Goal: Check status: Check status

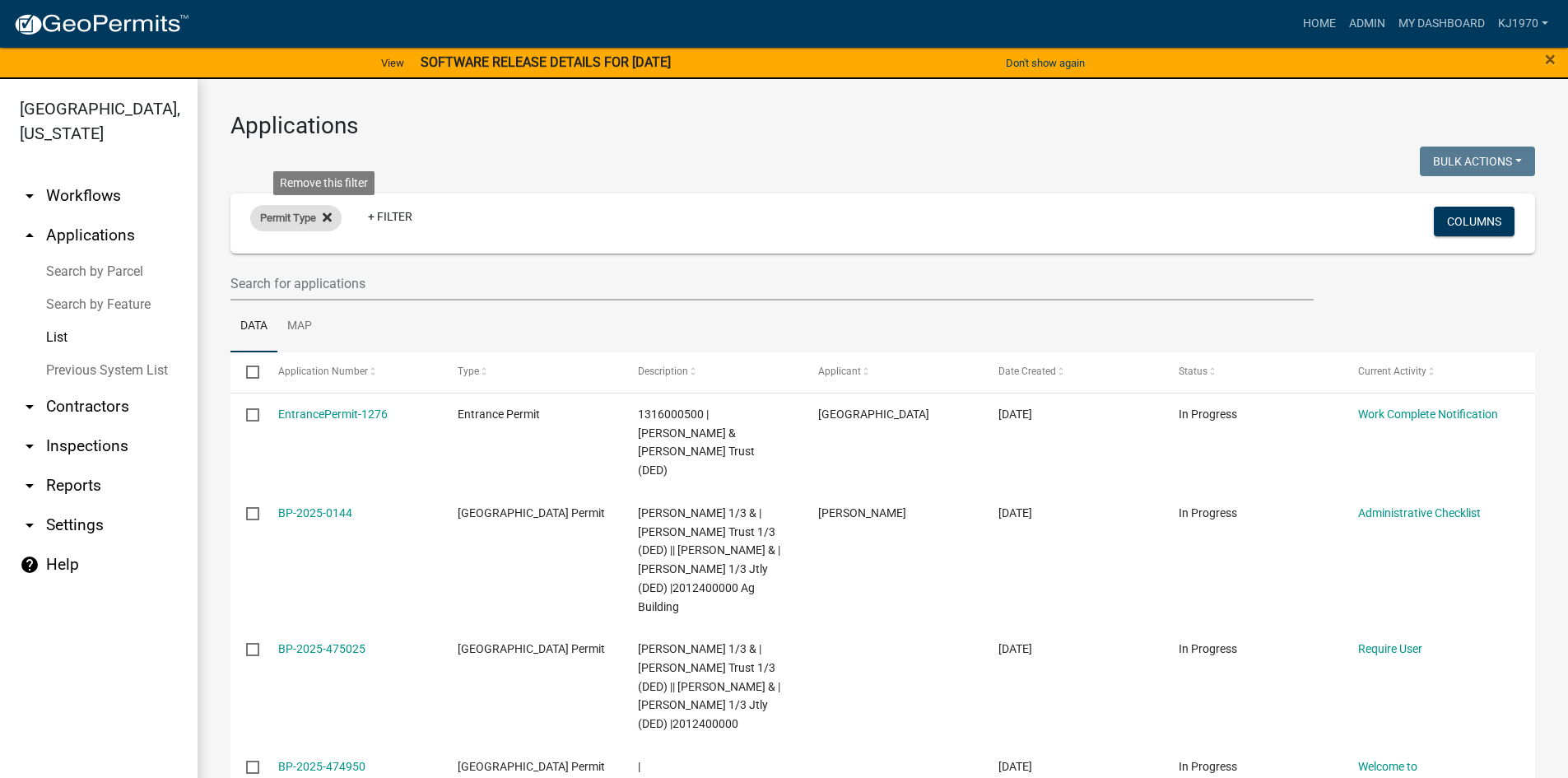
click at [323, 217] on icon at bounding box center [328, 217] width 10 height 13
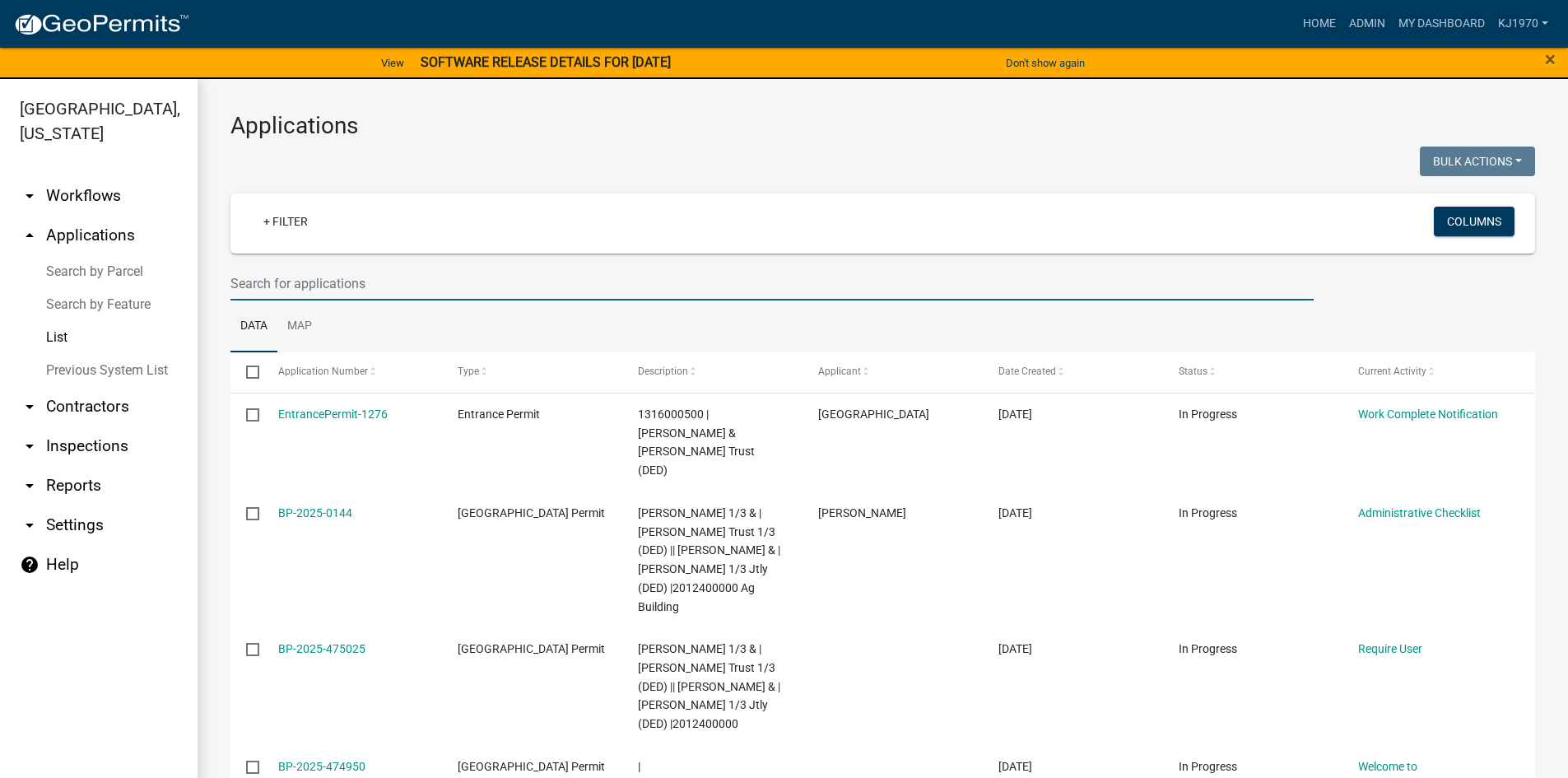
click at [319, 283] on input "text" at bounding box center [772, 283] width 1083 height 33
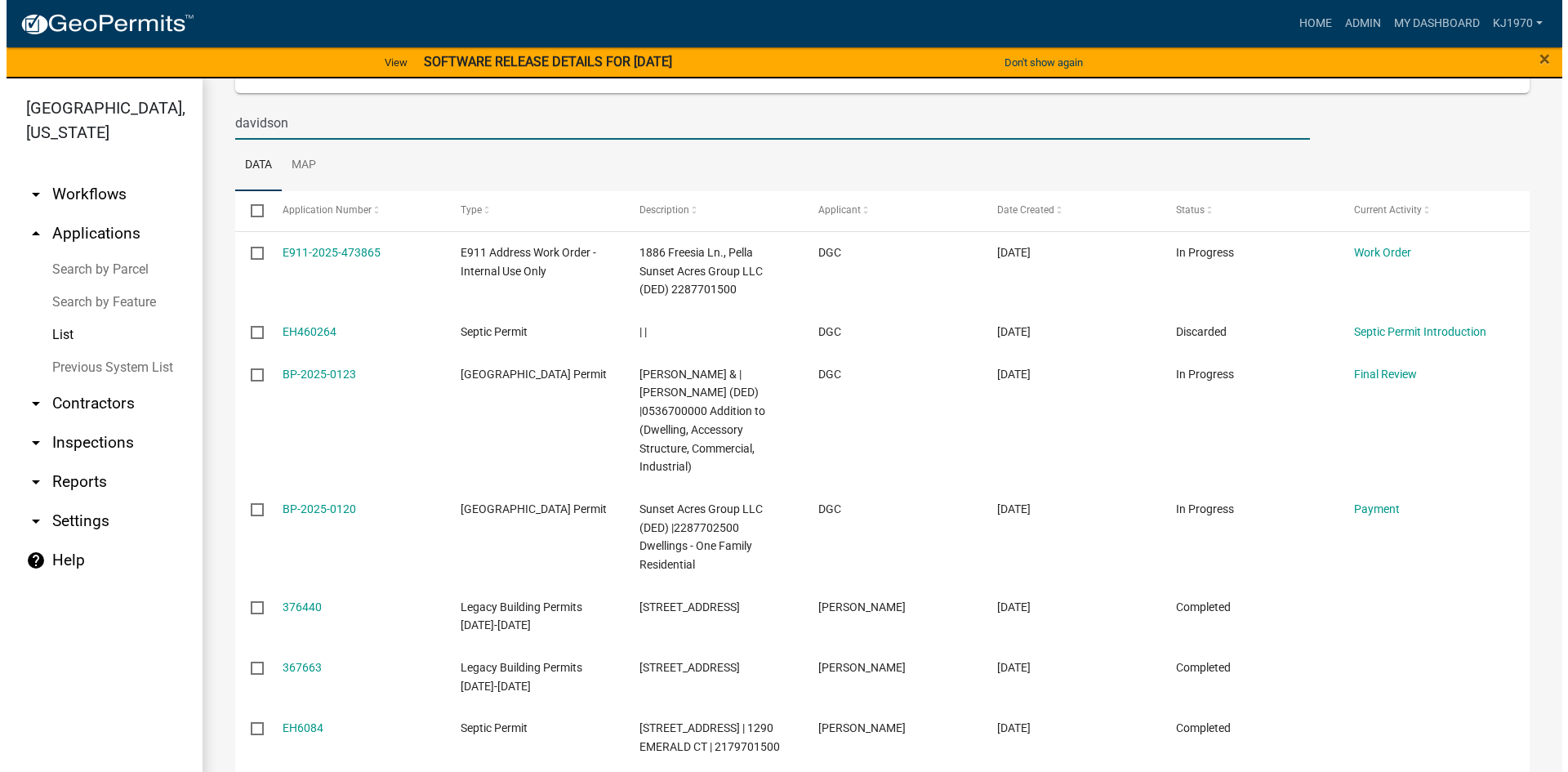
scroll to position [197, 0]
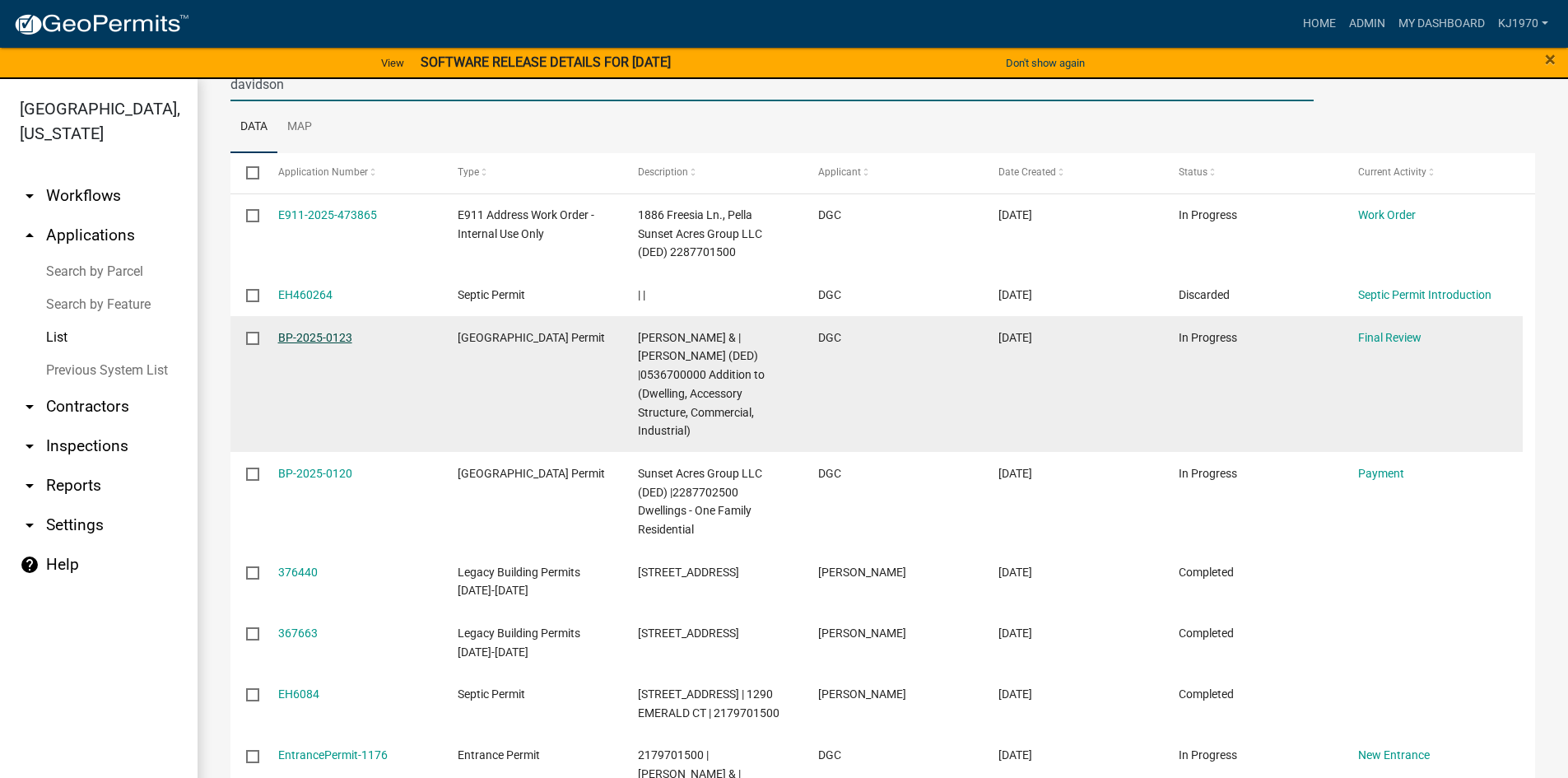
type input "davidson"
click at [308, 331] on link "BP-2025-0123" at bounding box center [315, 337] width 74 height 13
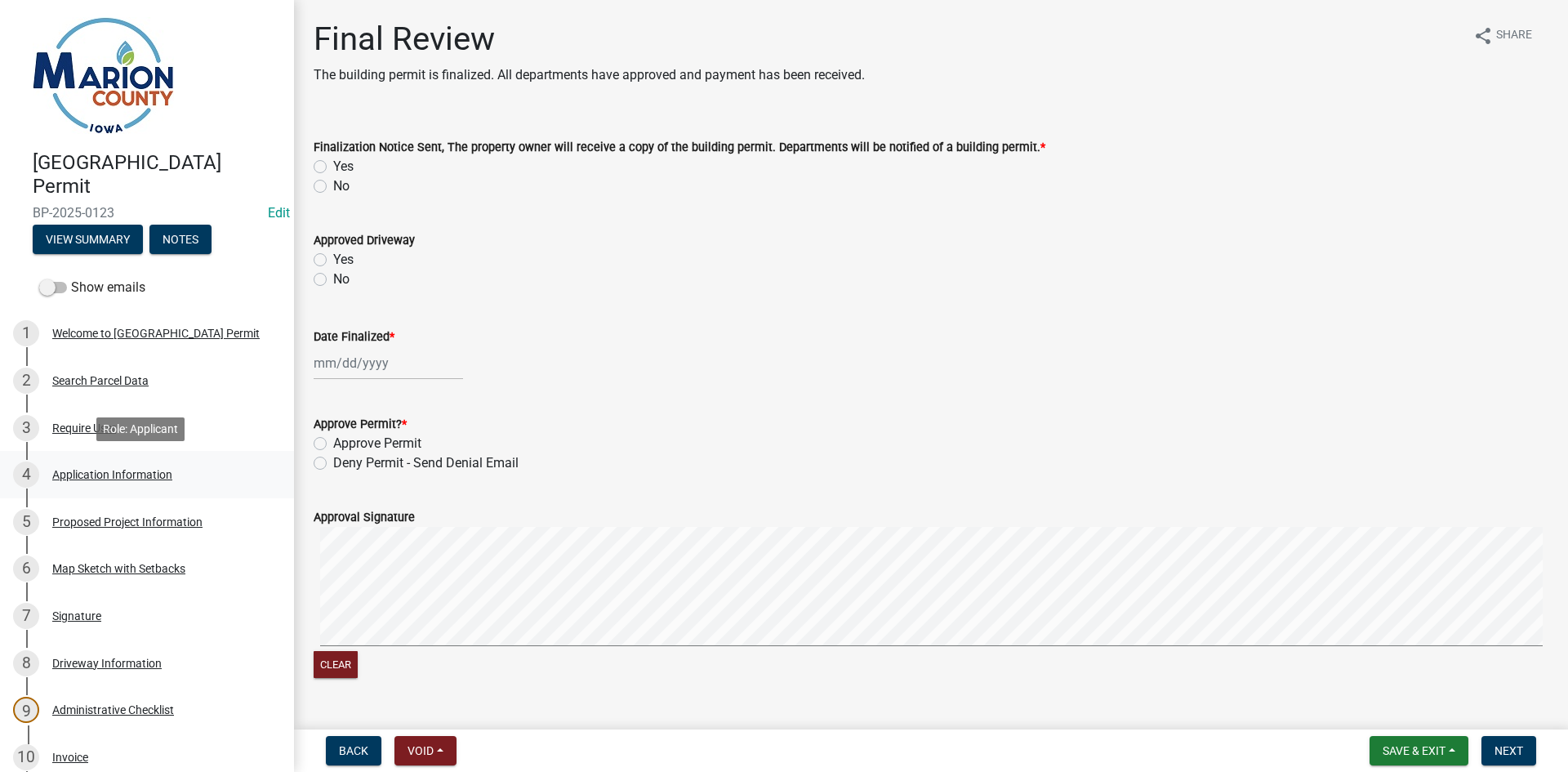
click at [147, 472] on div "Application Information" at bounding box center [112, 474] width 120 height 11
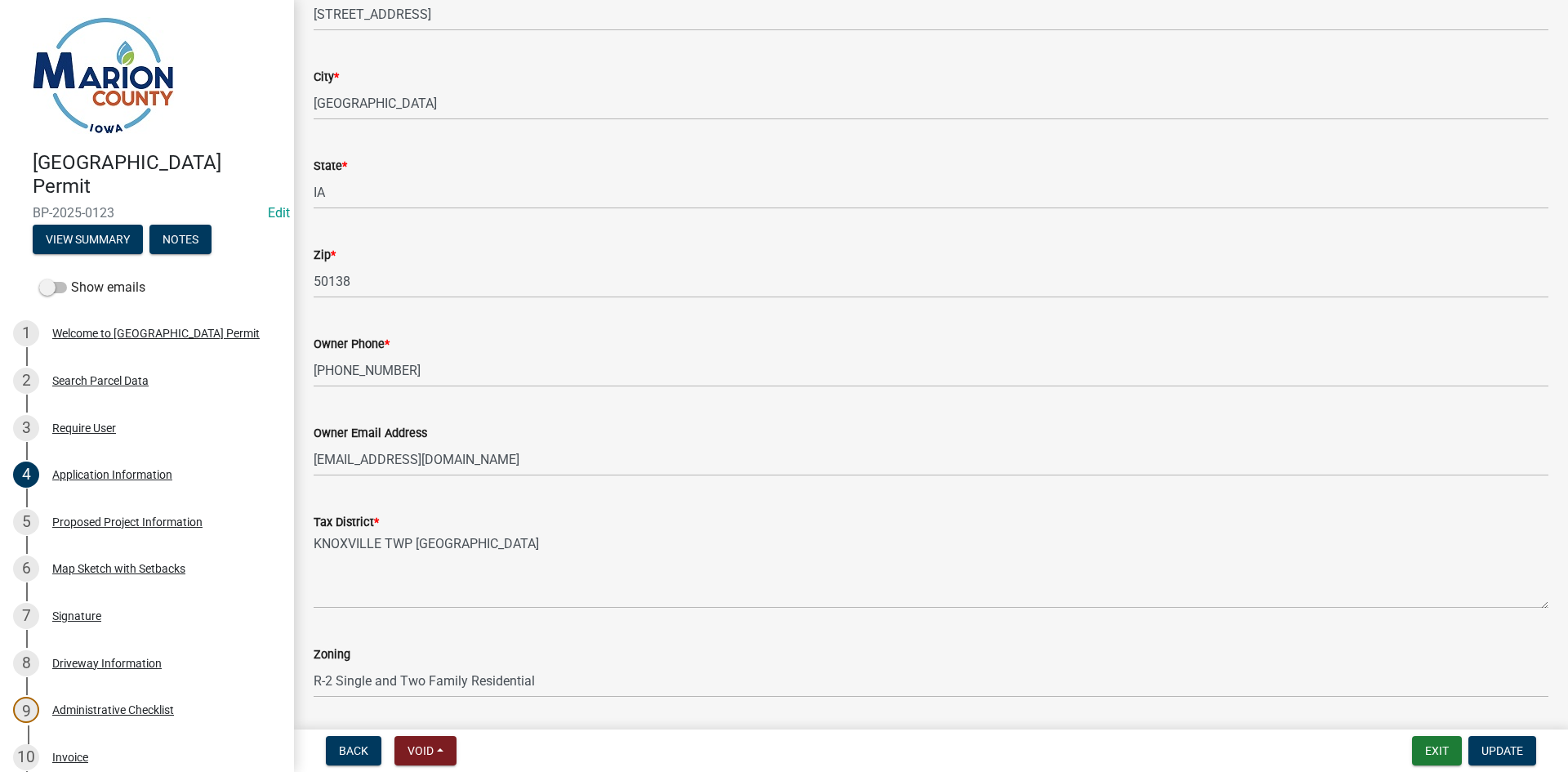
scroll to position [1017, 0]
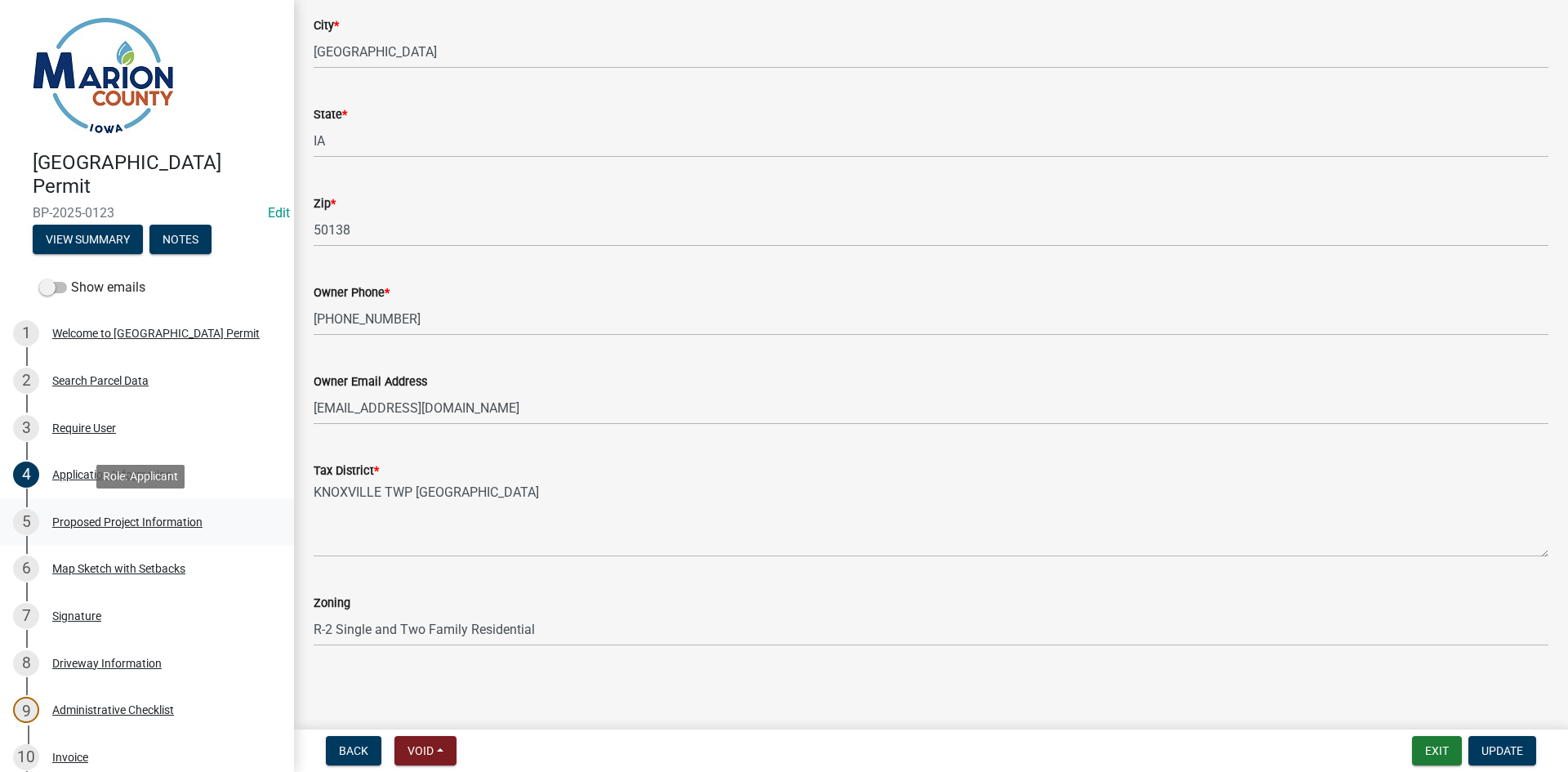
click at [142, 526] on div "Proposed Project Information" at bounding box center [127, 522] width 150 height 11
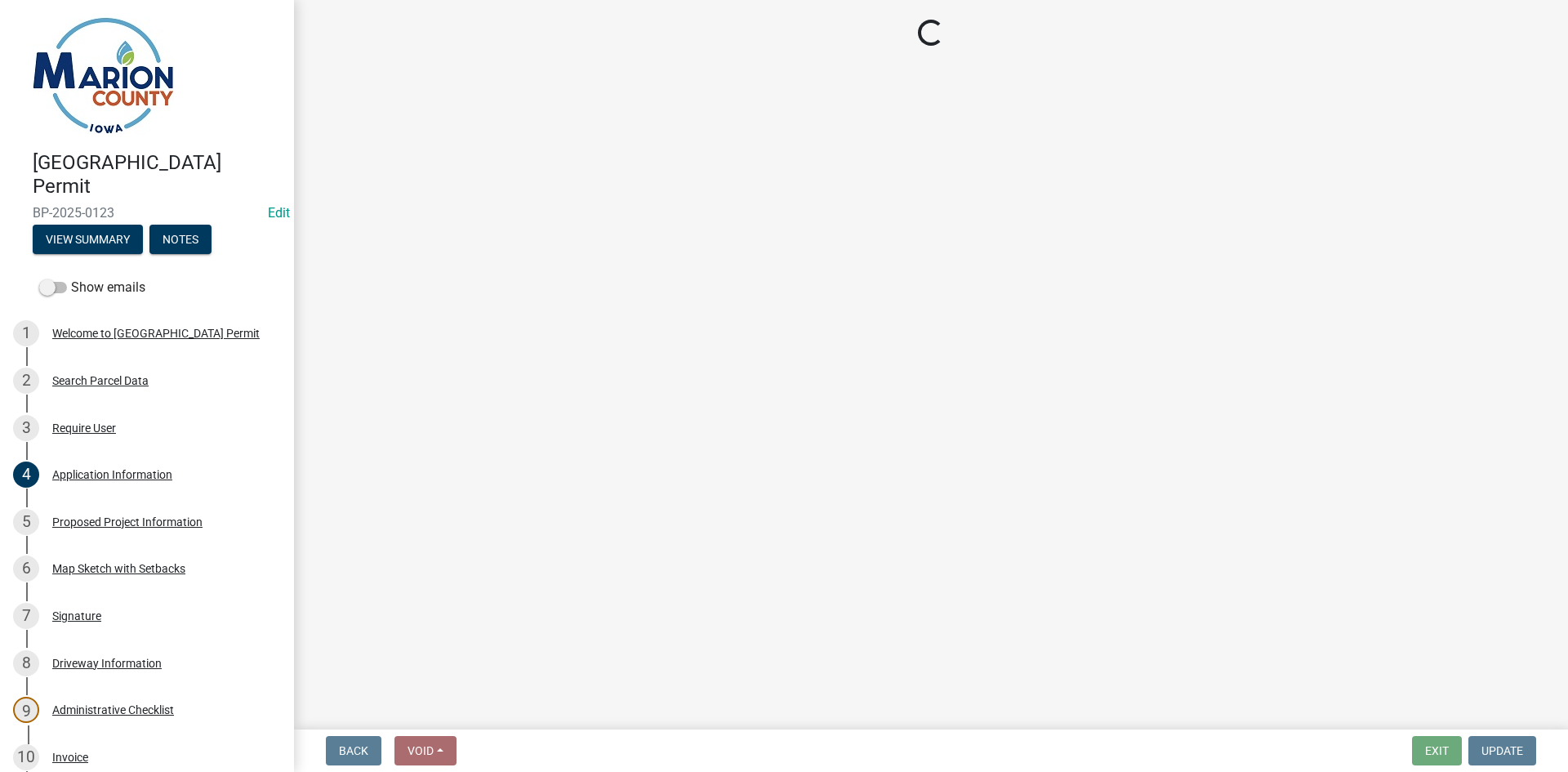
select select "c01c0ffe-a9ad-46ba-80d8-07ee8e46f3b2"
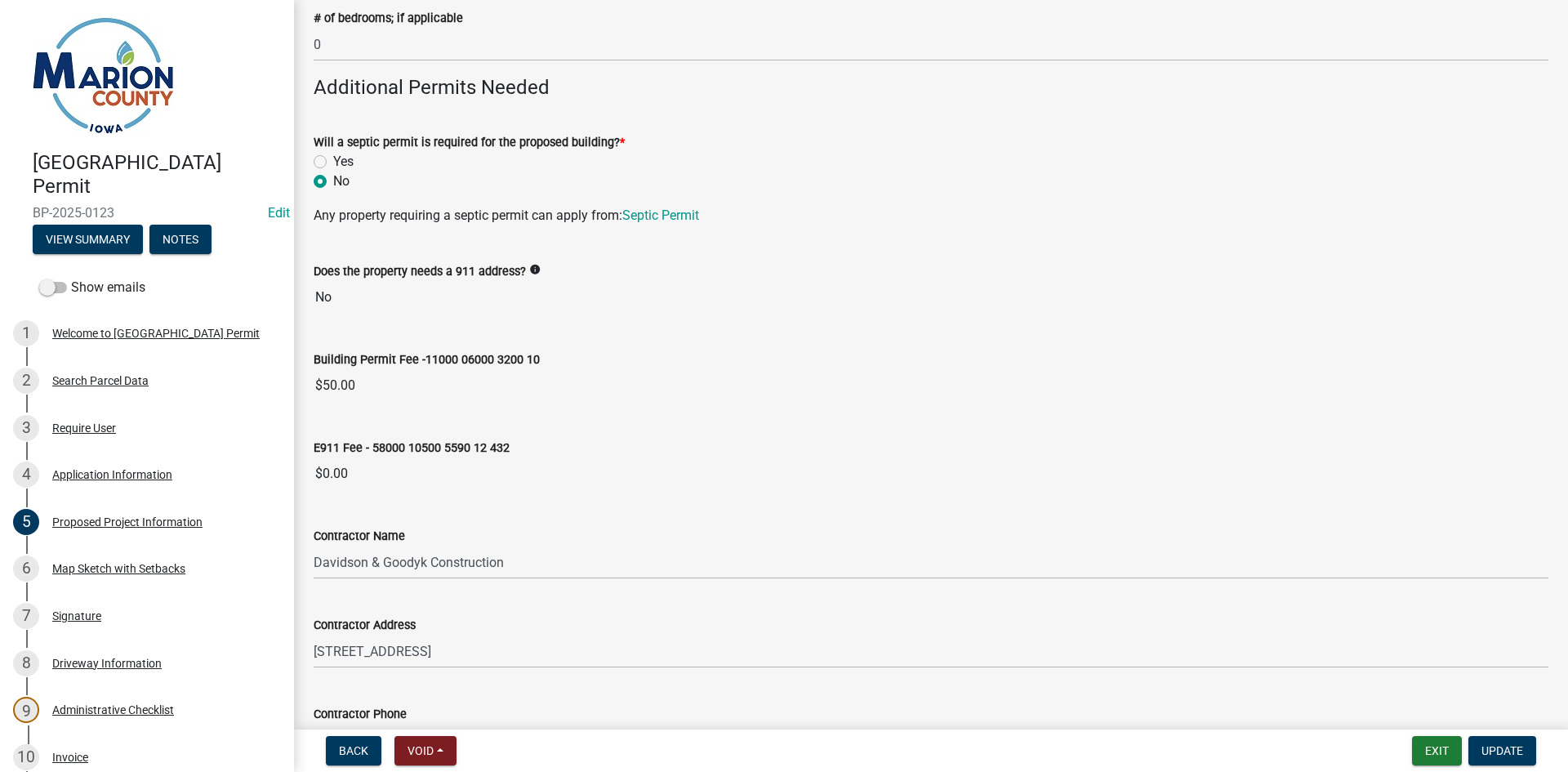
scroll to position [1264, 0]
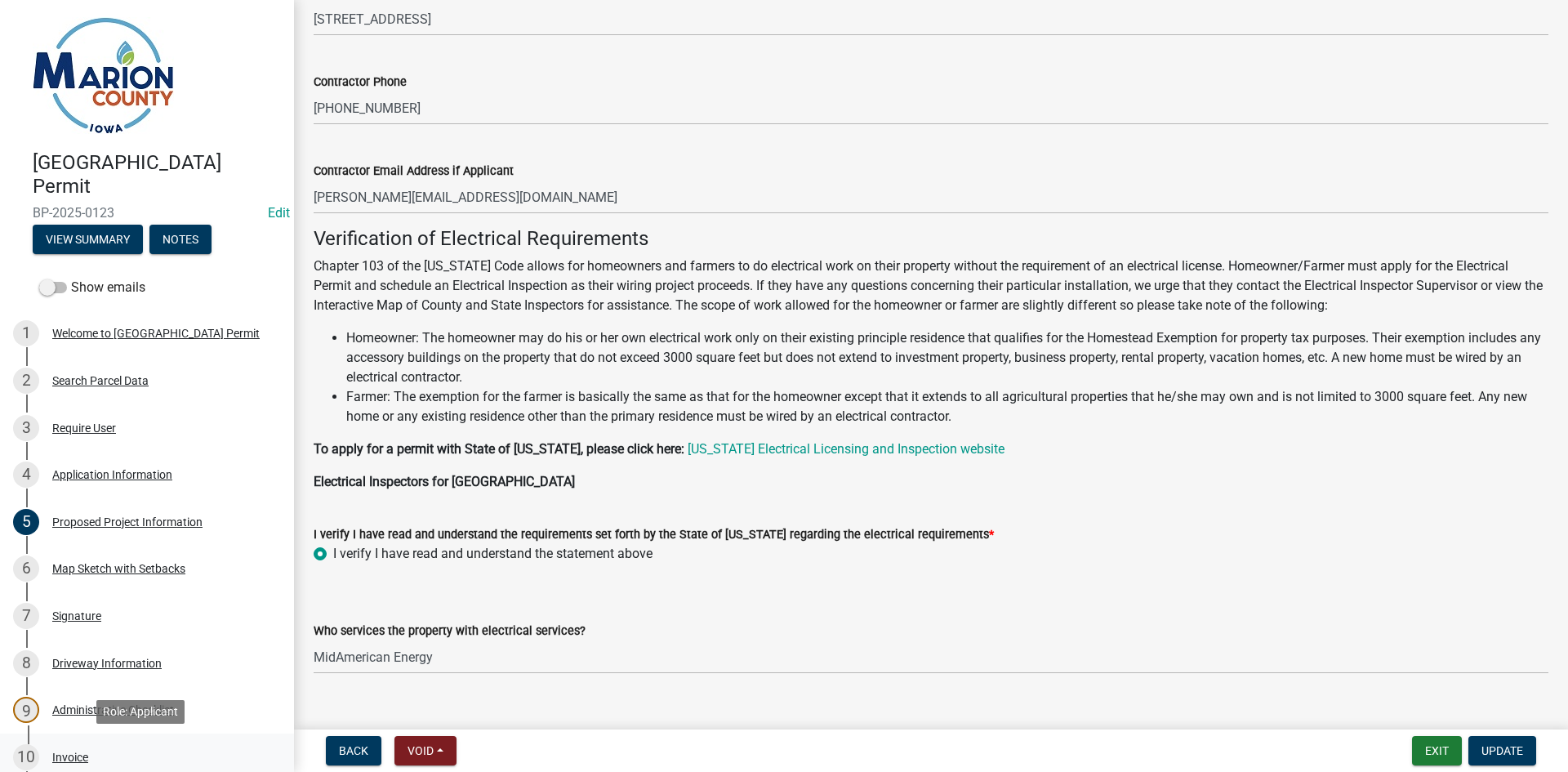
click at [76, 754] on div "Invoice" at bounding box center [70, 757] width 36 height 11
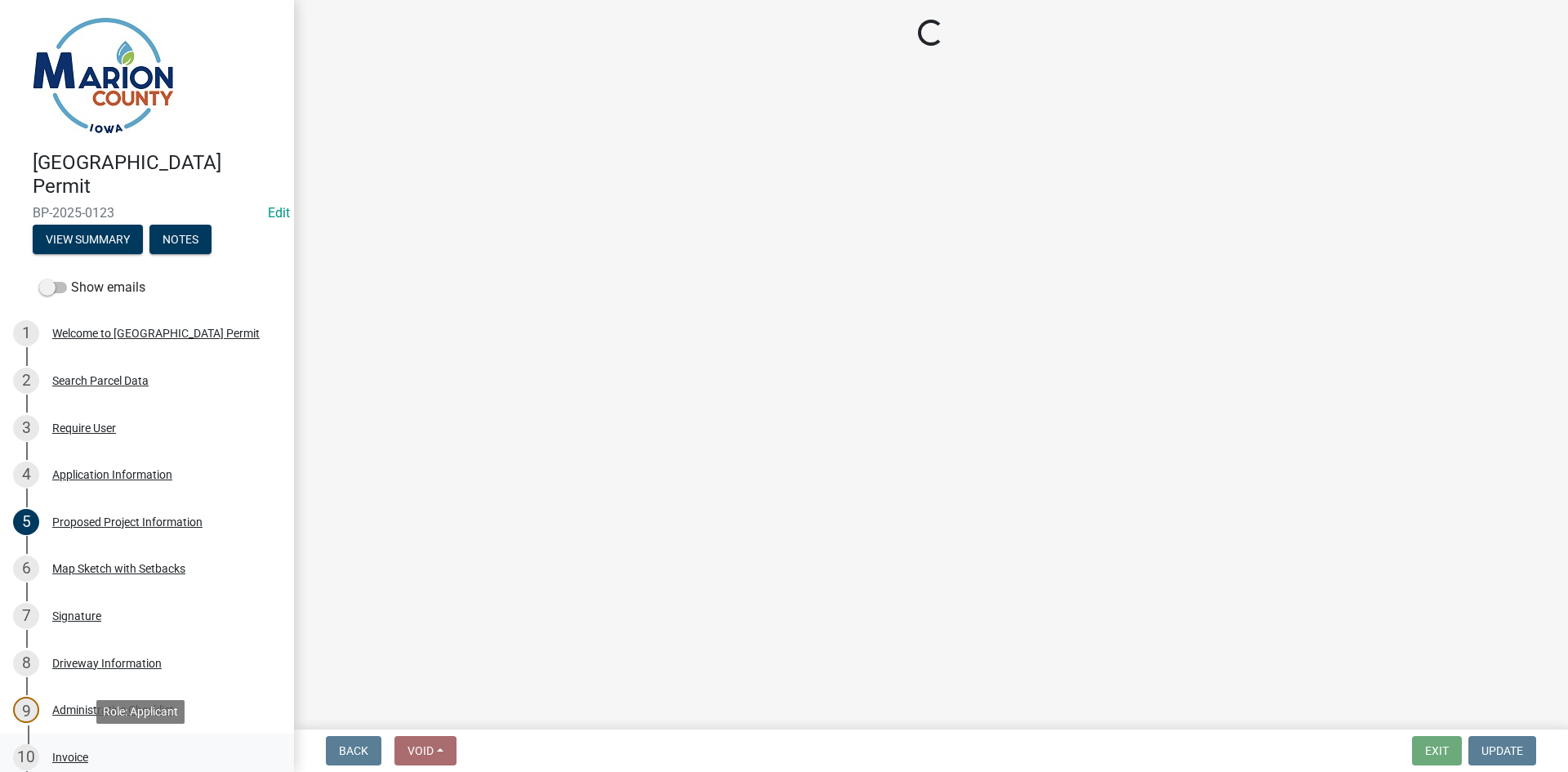
scroll to position [0, 0]
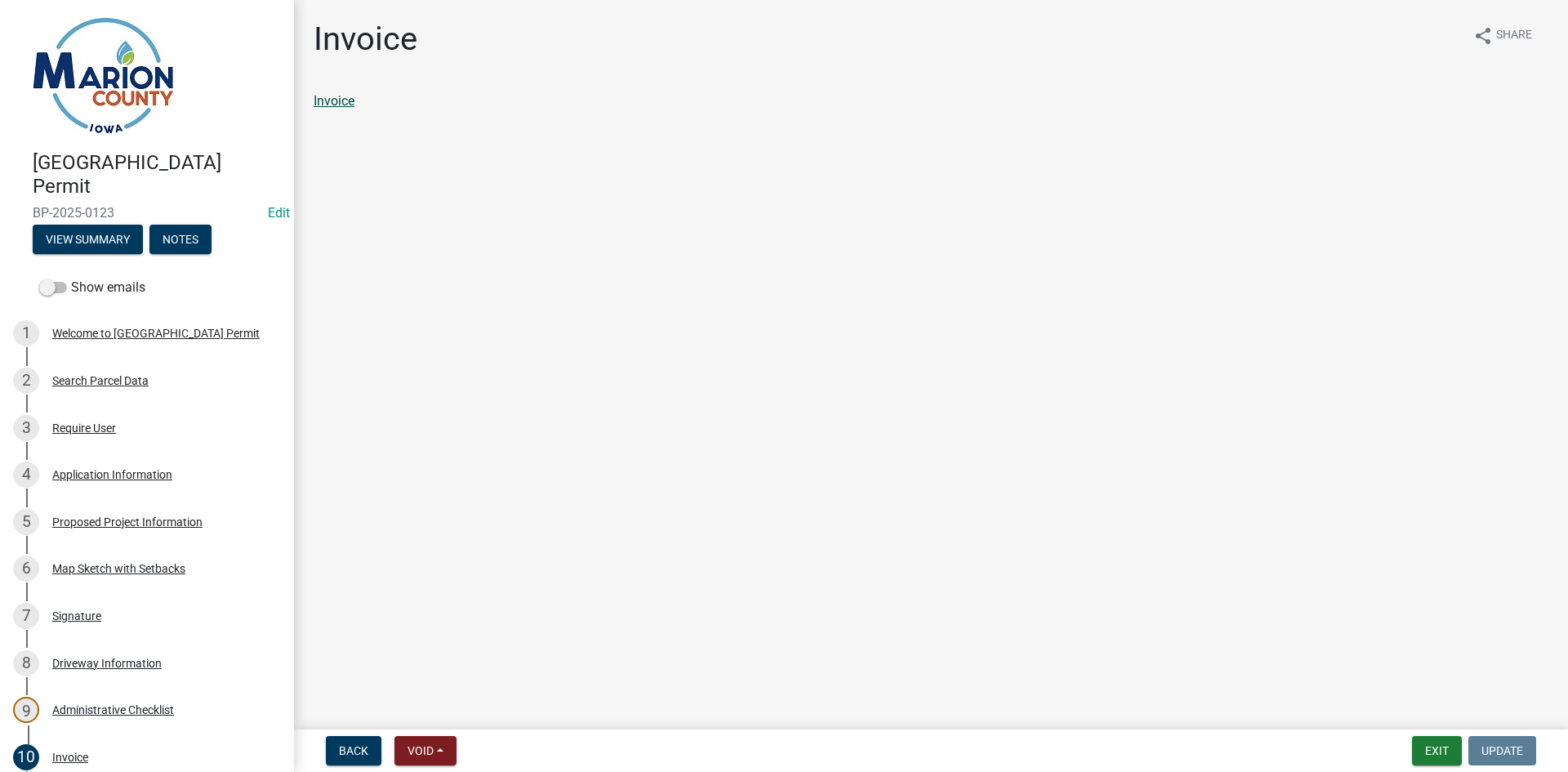
click at [333, 98] on link "Invoice" at bounding box center [334, 101] width 41 height 15
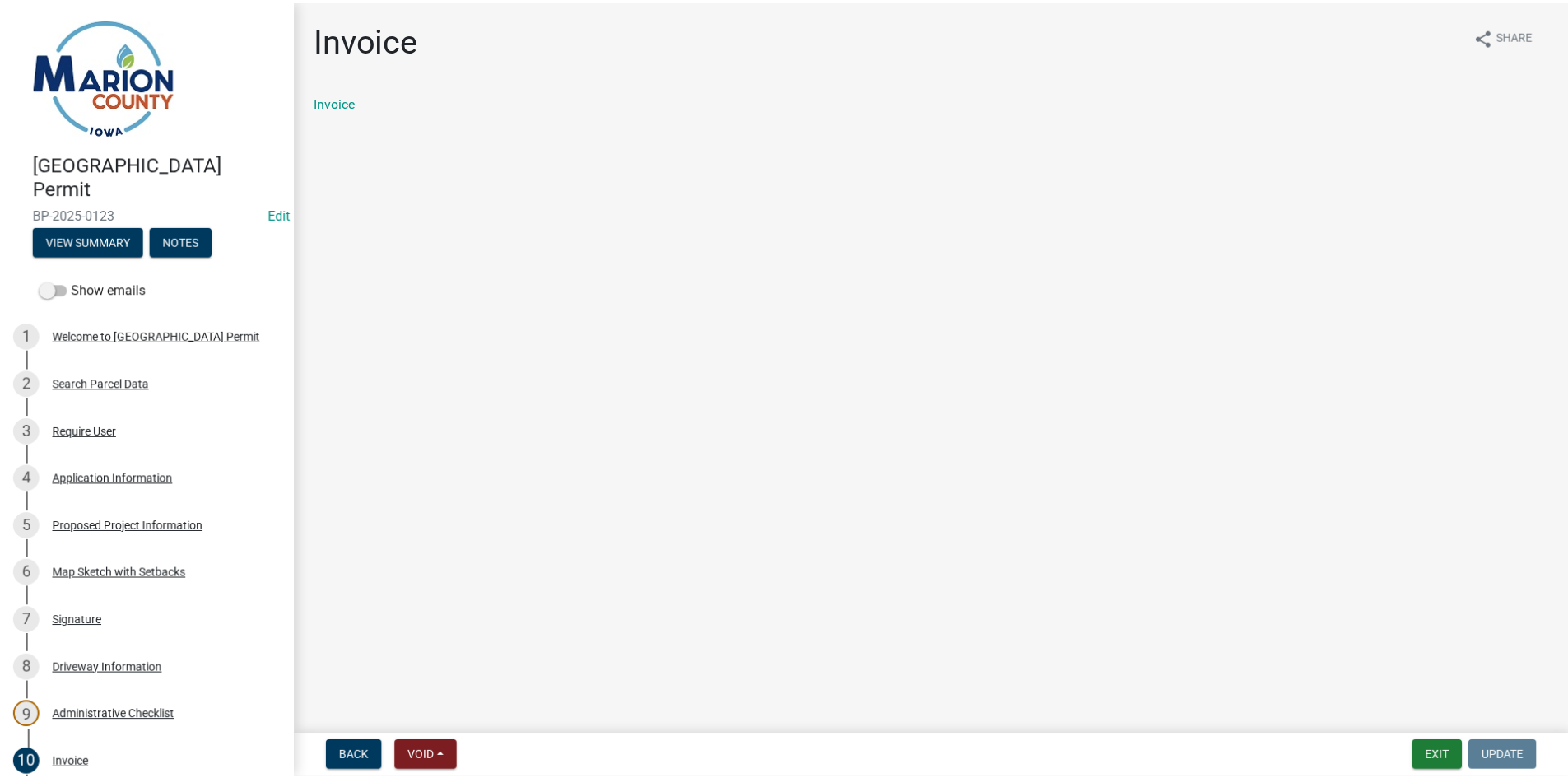
scroll to position [325, 0]
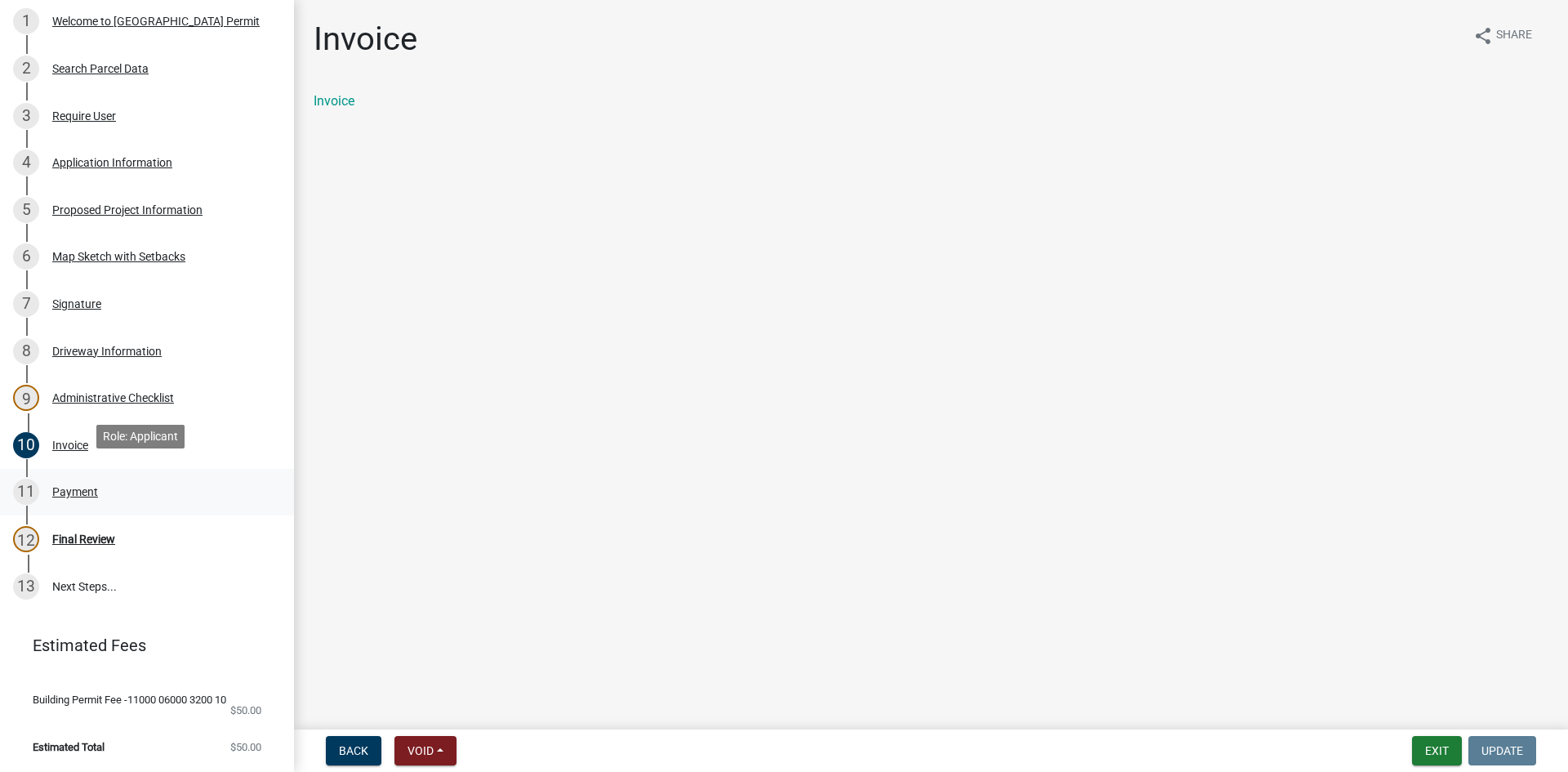
click at [54, 486] on div "Payment" at bounding box center [75, 491] width 45 height 11
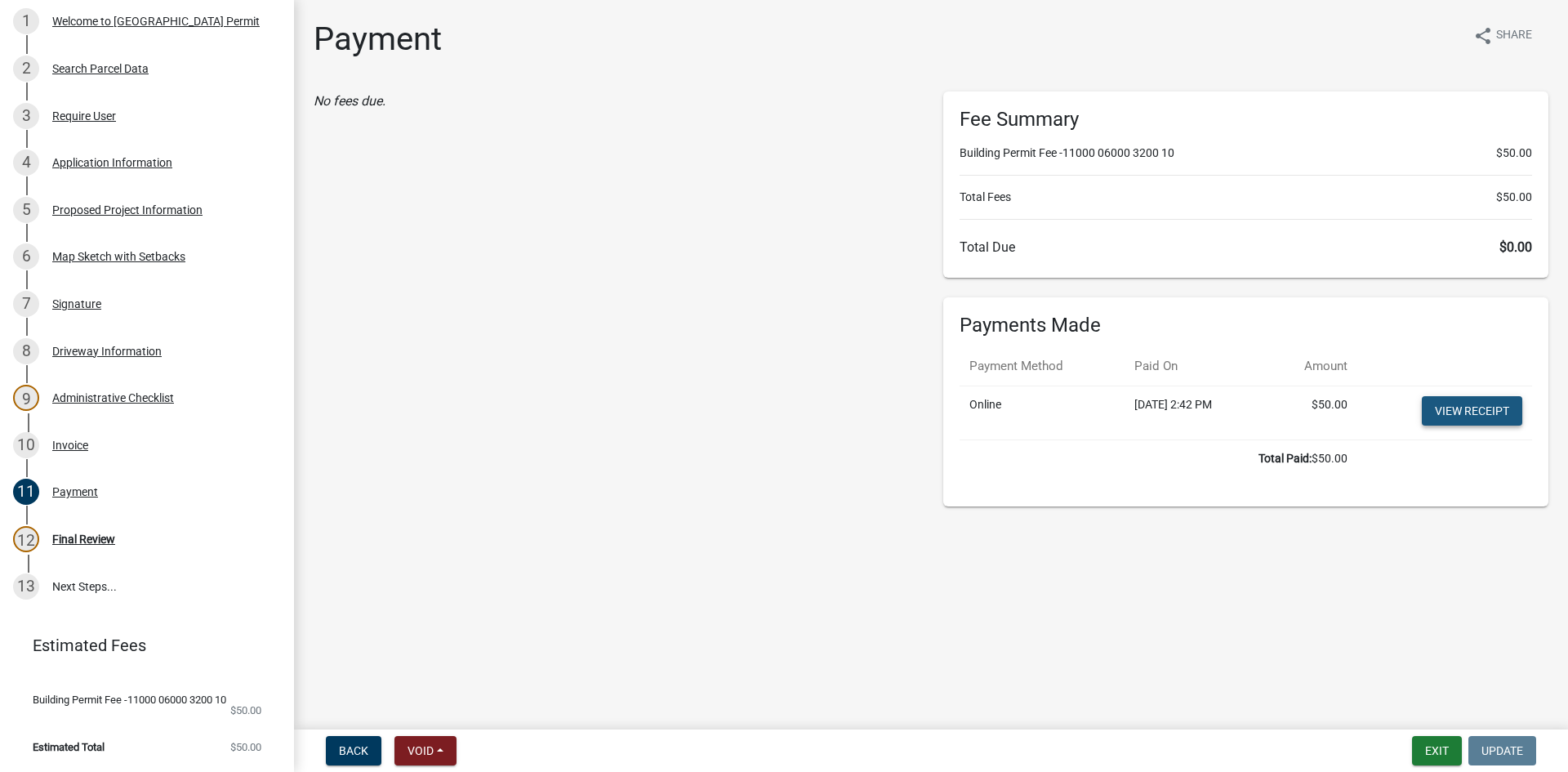
click at [1500, 400] on link "View receipt" at bounding box center [1473, 410] width 100 height 29
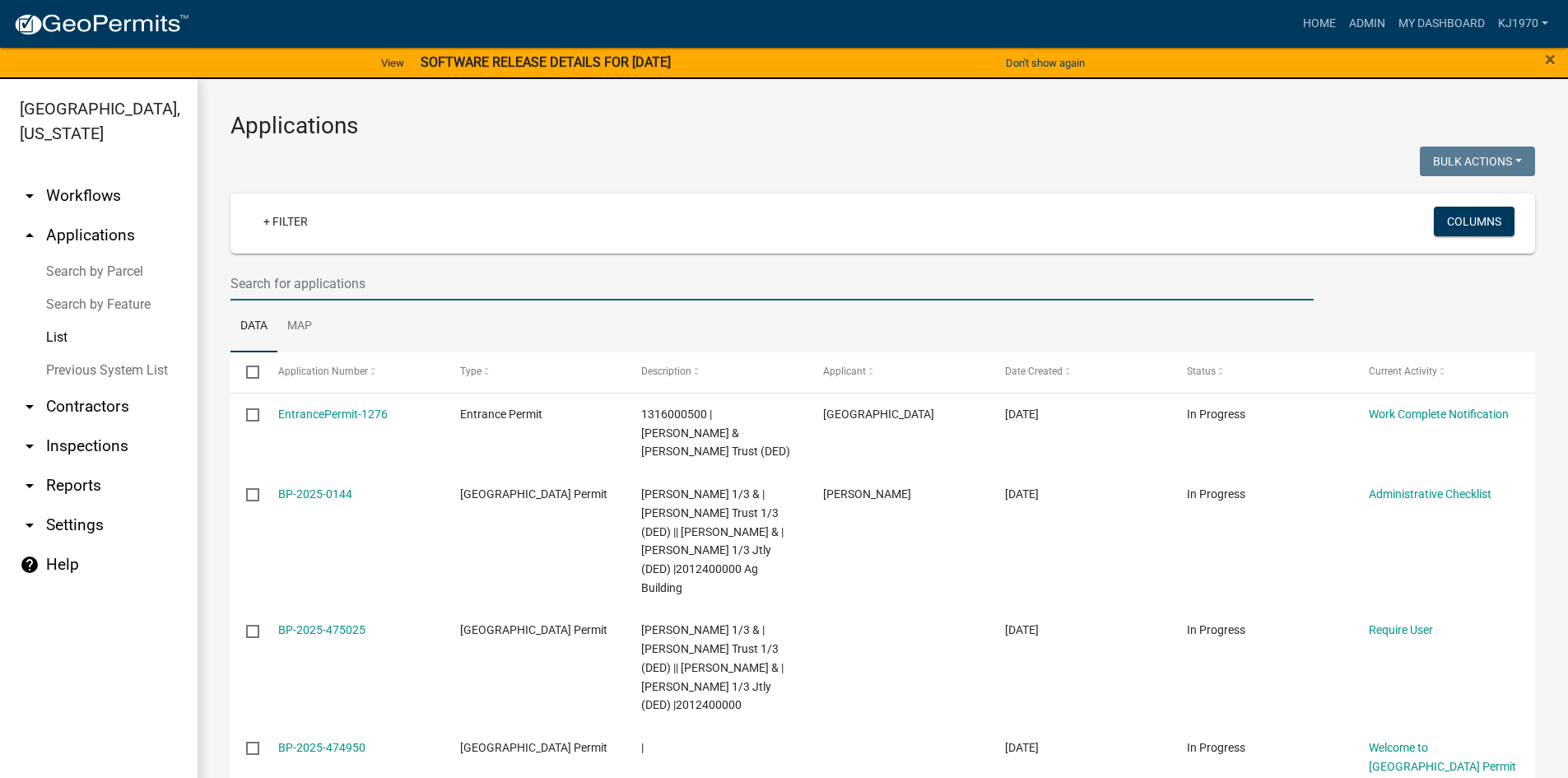
click at [288, 278] on input "text" at bounding box center [772, 283] width 1083 height 33
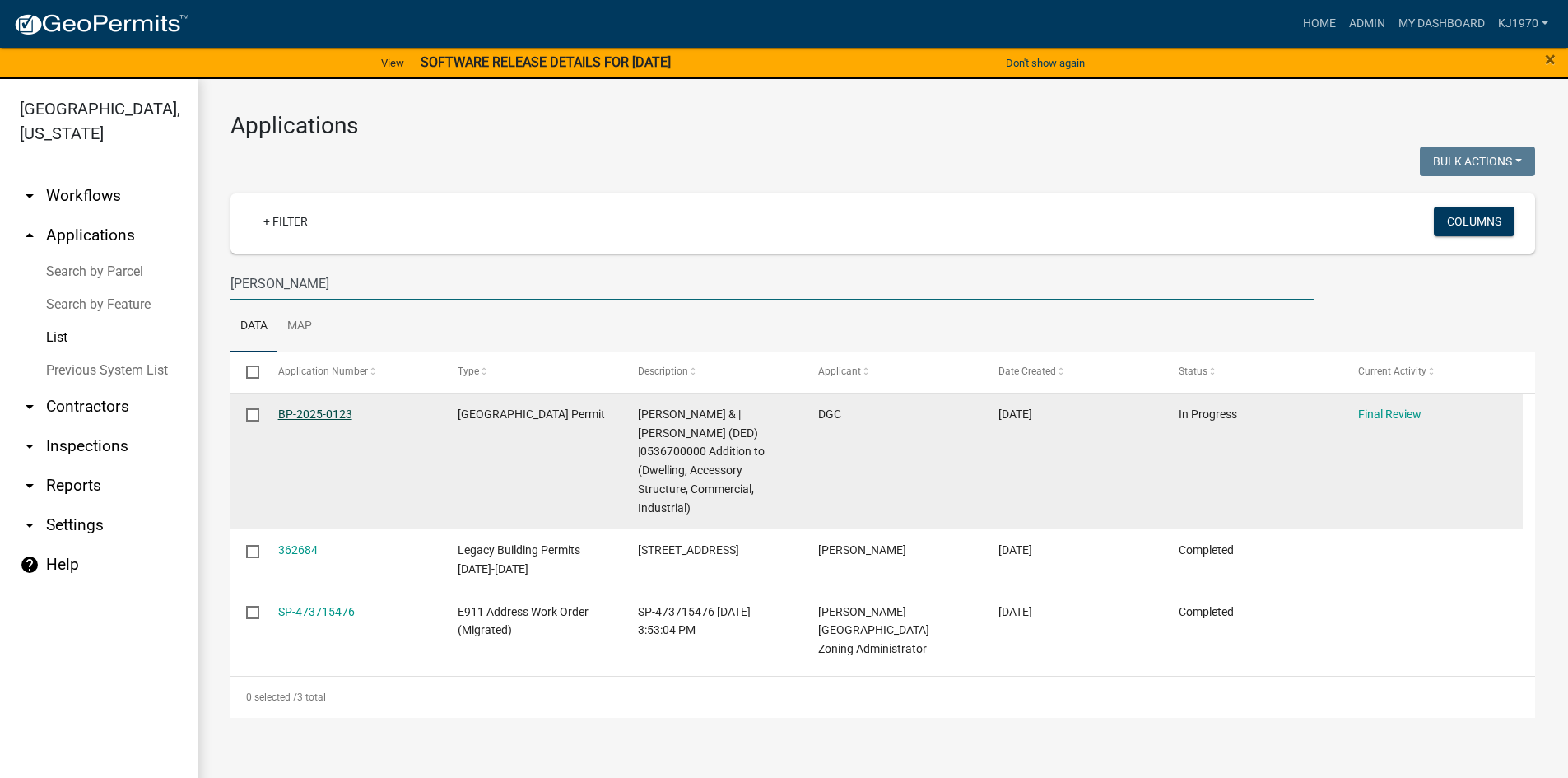
type input "[PERSON_NAME]"
click at [311, 412] on link "BP-2025-0123" at bounding box center [315, 414] width 74 height 13
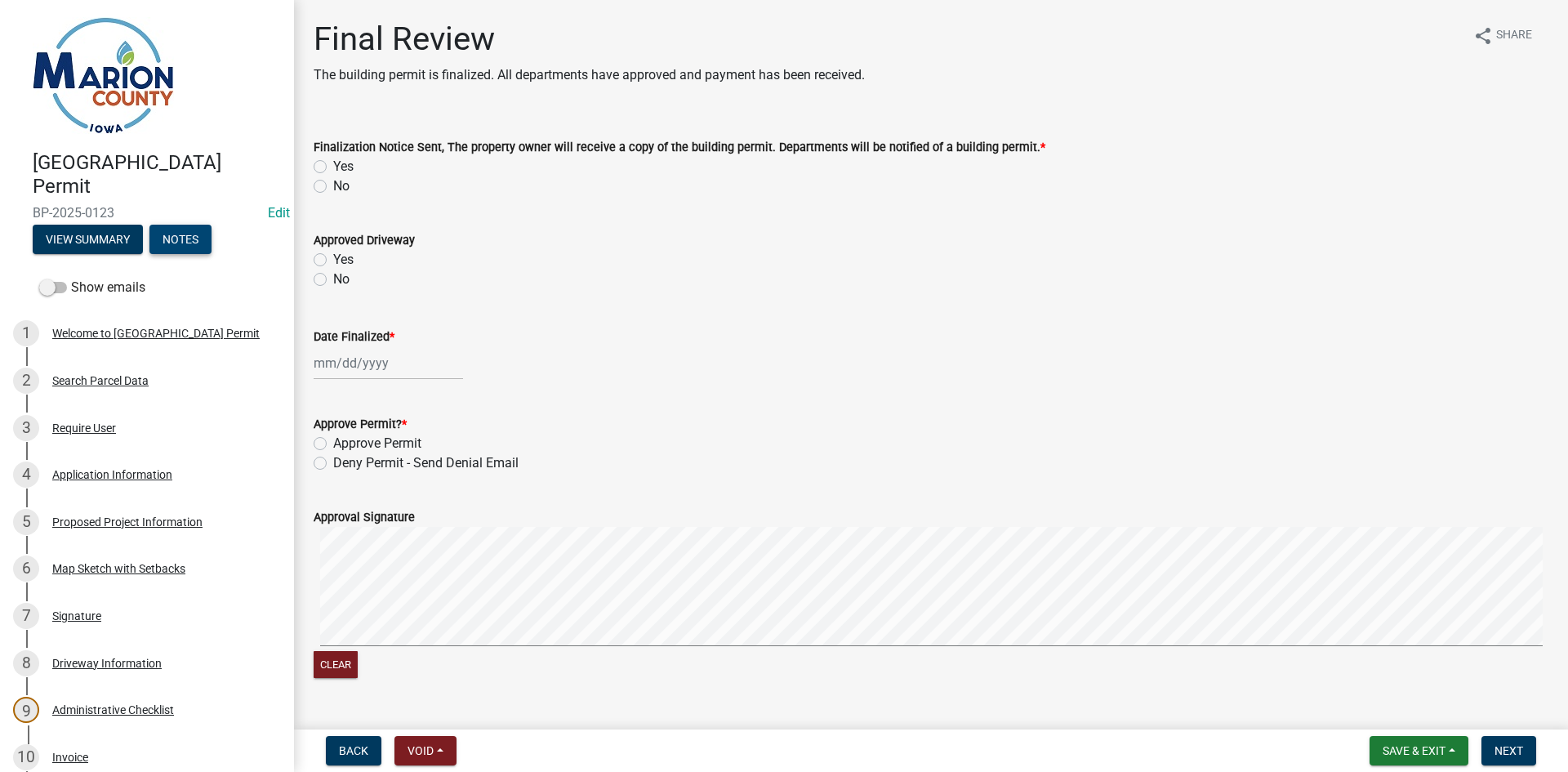
click at [190, 249] on button "Notes" at bounding box center [181, 239] width 62 height 29
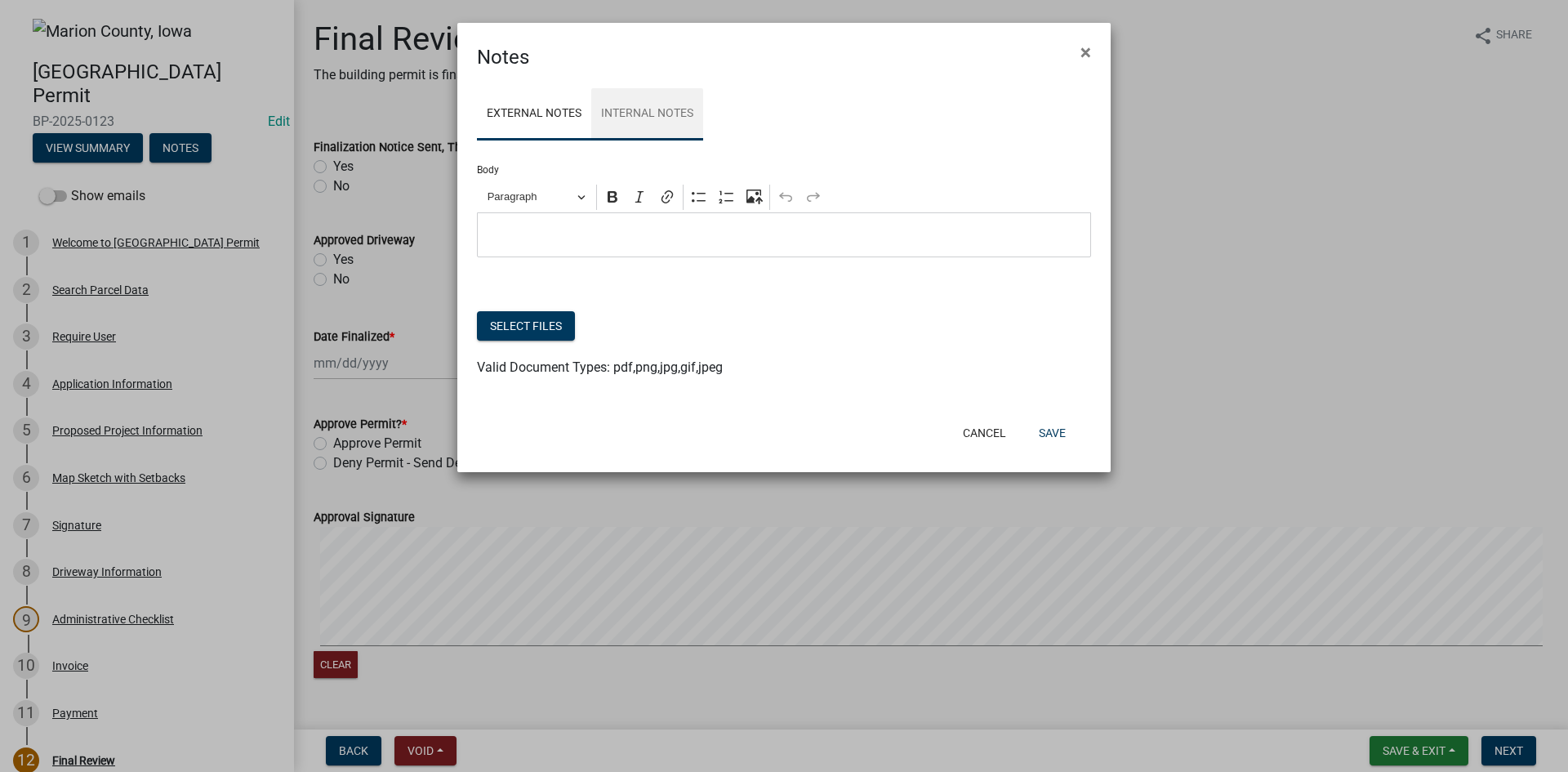
click at [642, 105] on link "Internal Notes" at bounding box center [647, 113] width 112 height 52
click at [506, 322] on button "Select files" at bounding box center [526, 325] width 98 height 29
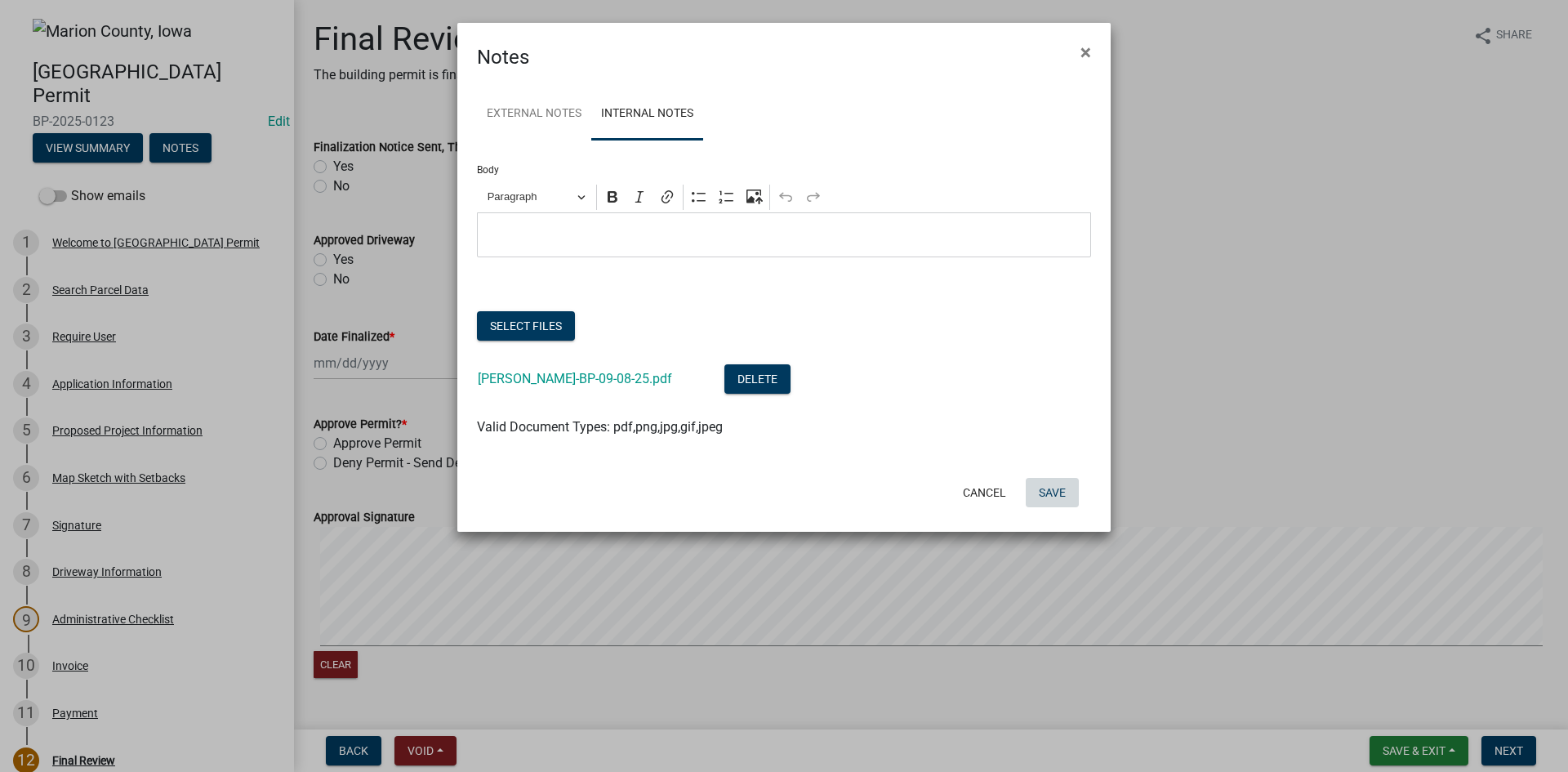
click at [1051, 490] on button "Save" at bounding box center [1052, 492] width 53 height 29
